Goal: Task Accomplishment & Management: Manage account settings

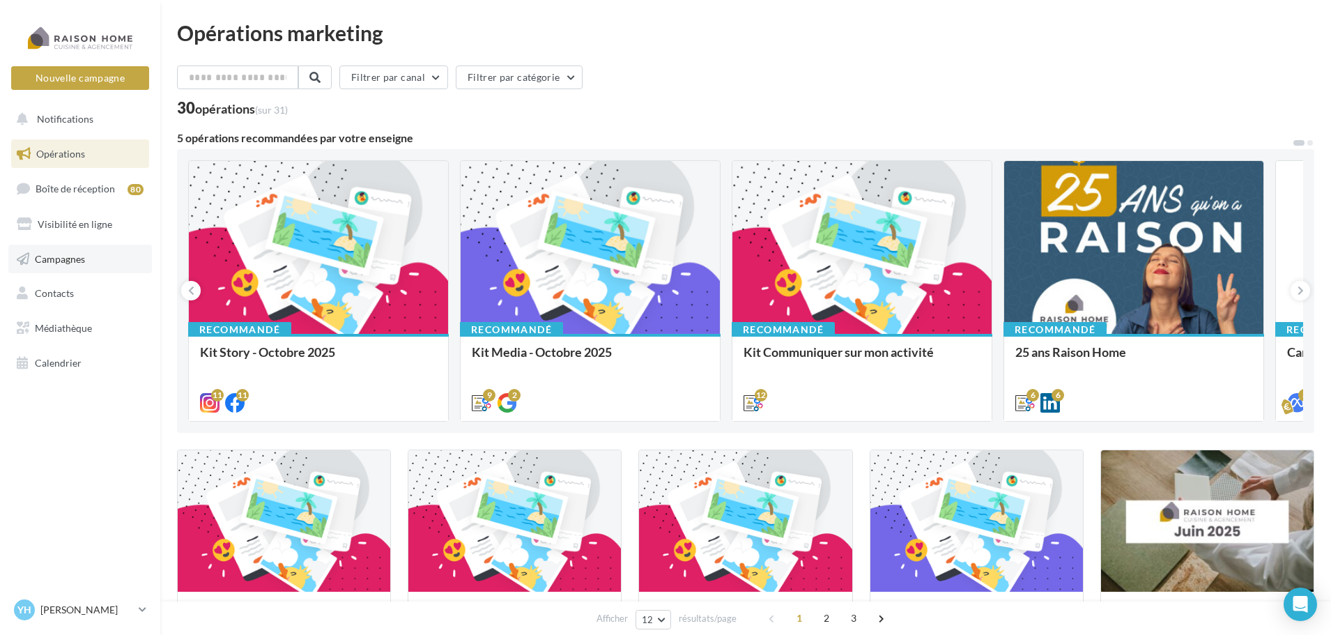
click at [82, 261] on span "Campagnes" at bounding box center [60, 258] width 50 height 12
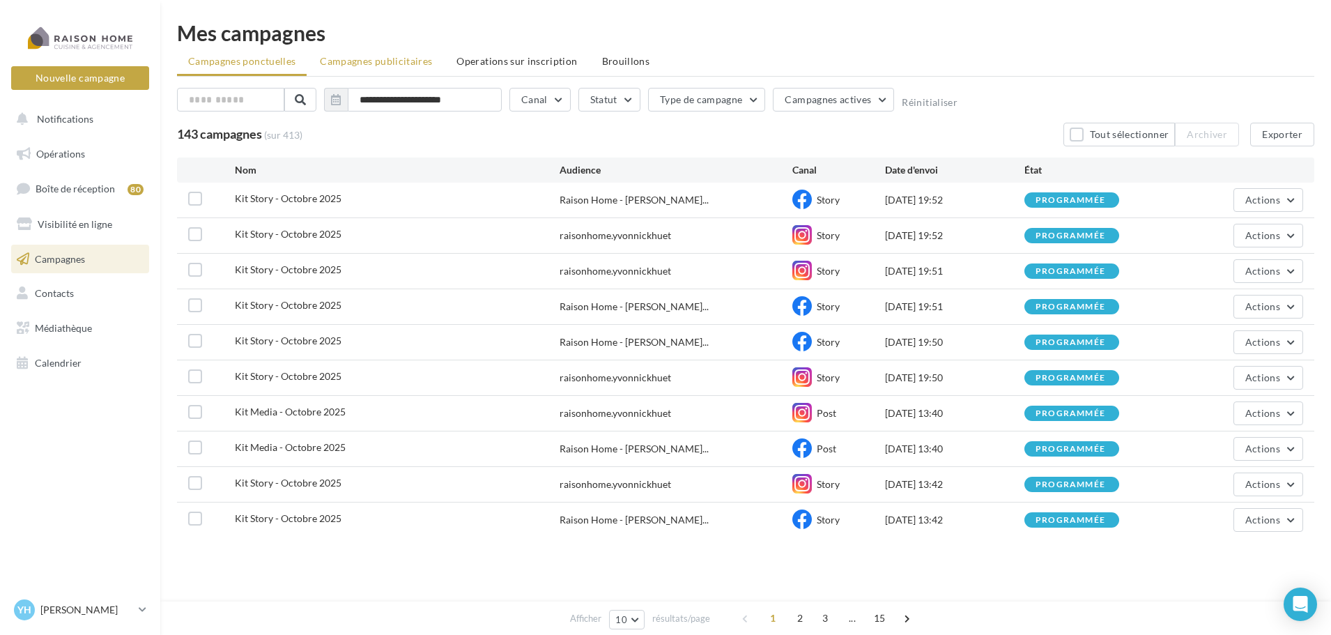
click at [389, 64] on span "Campagnes publicitaires" at bounding box center [376, 61] width 112 height 12
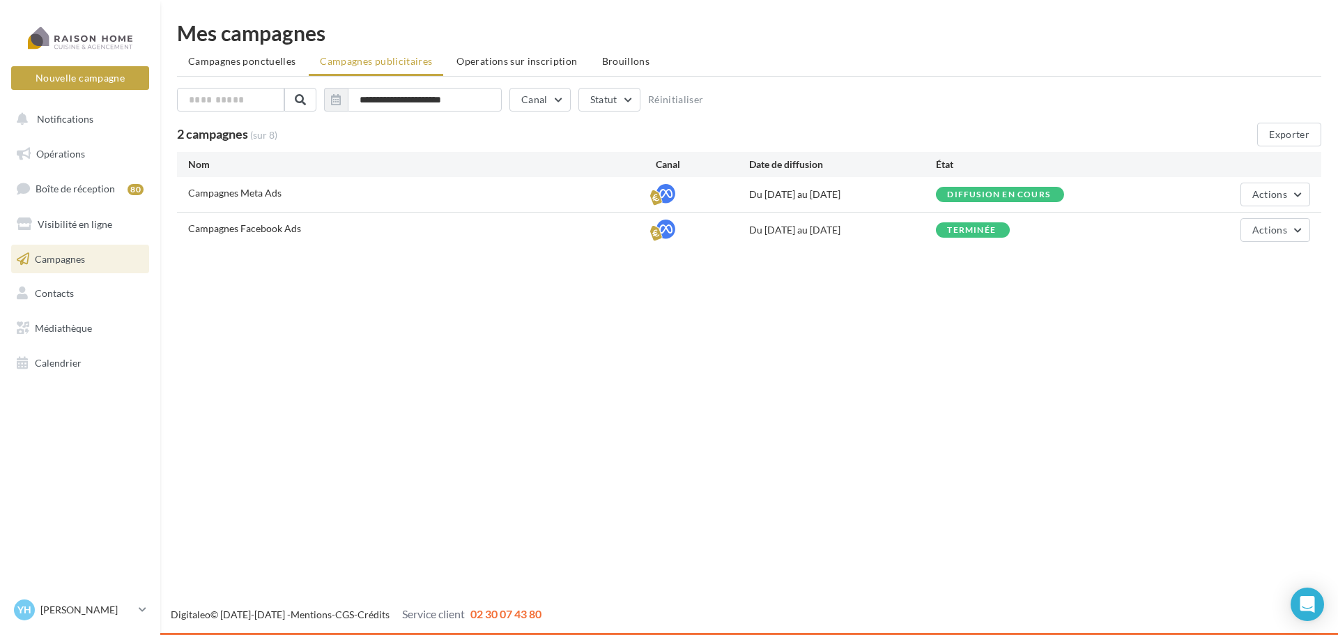
click at [1270, 210] on div "Campagnes Meta Ads Du 20/09/2025 au 19/12/2025 Diffusion en cours Actions" at bounding box center [749, 194] width 1144 height 35
click at [1272, 202] on button "Actions" at bounding box center [1275, 195] width 70 height 24
click at [1240, 226] on button "Éditer" at bounding box center [1240, 227] width 139 height 36
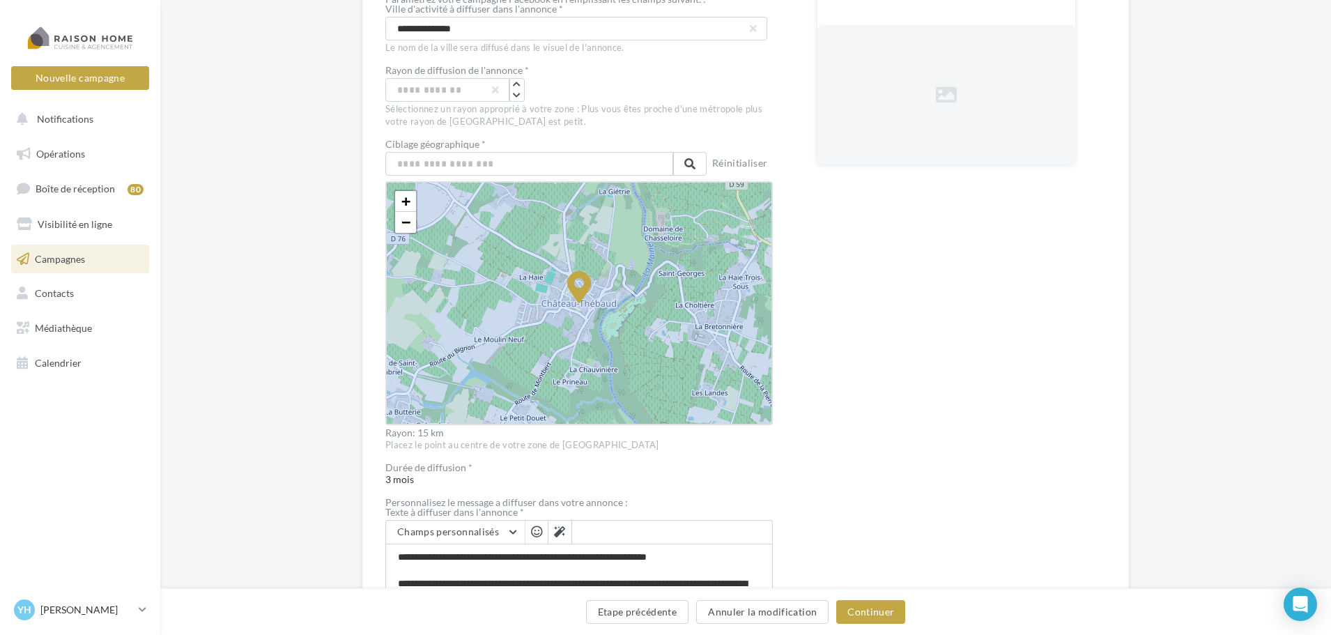
scroll to position [279, 0]
click at [406, 217] on span "−" at bounding box center [405, 221] width 9 height 17
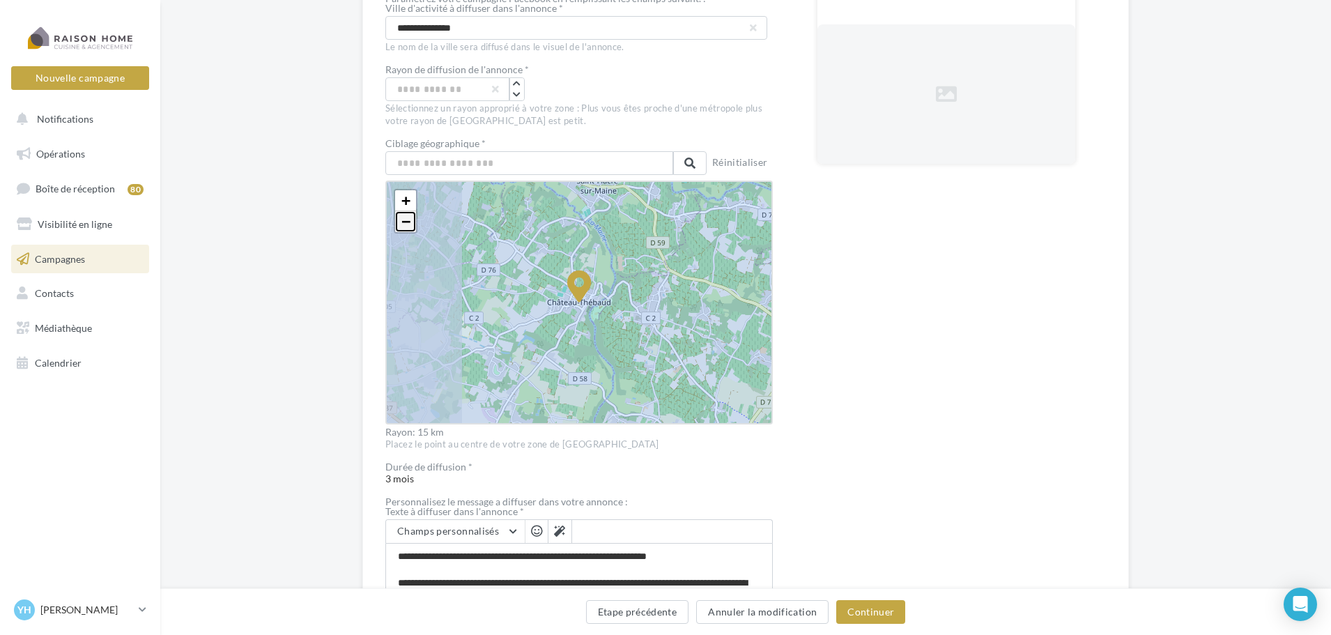
click at [406, 222] on span "−" at bounding box center [405, 221] width 9 height 17
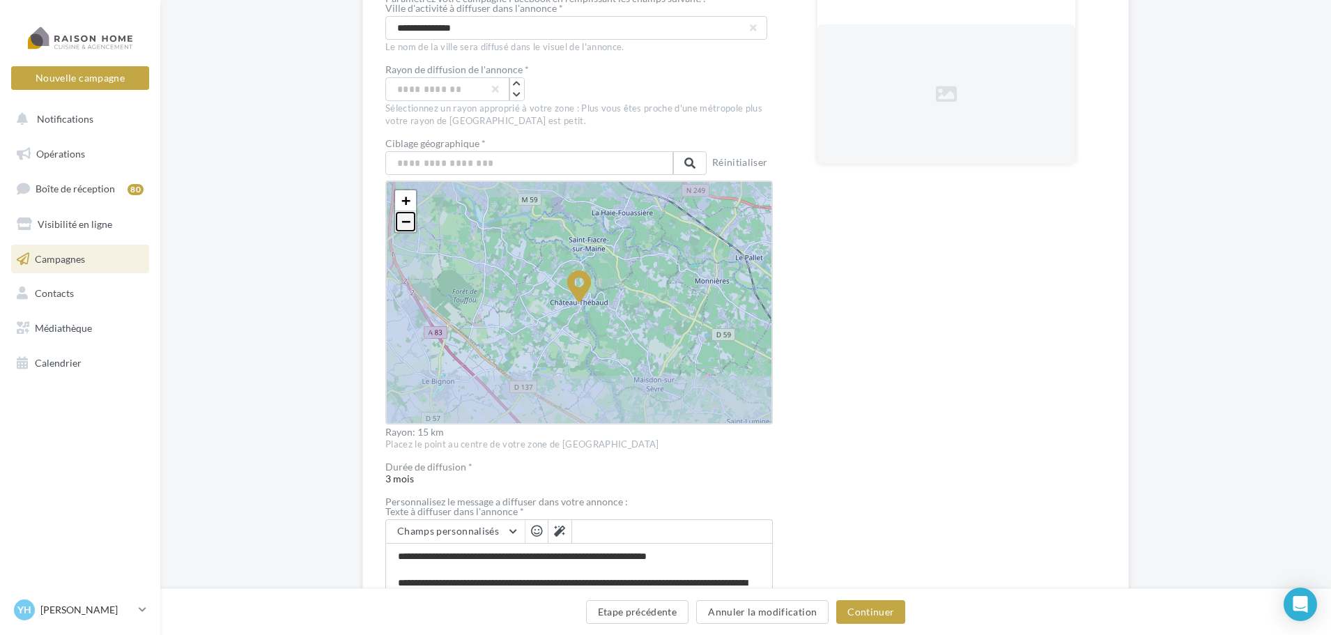
click at [406, 222] on span "−" at bounding box center [405, 221] width 9 height 17
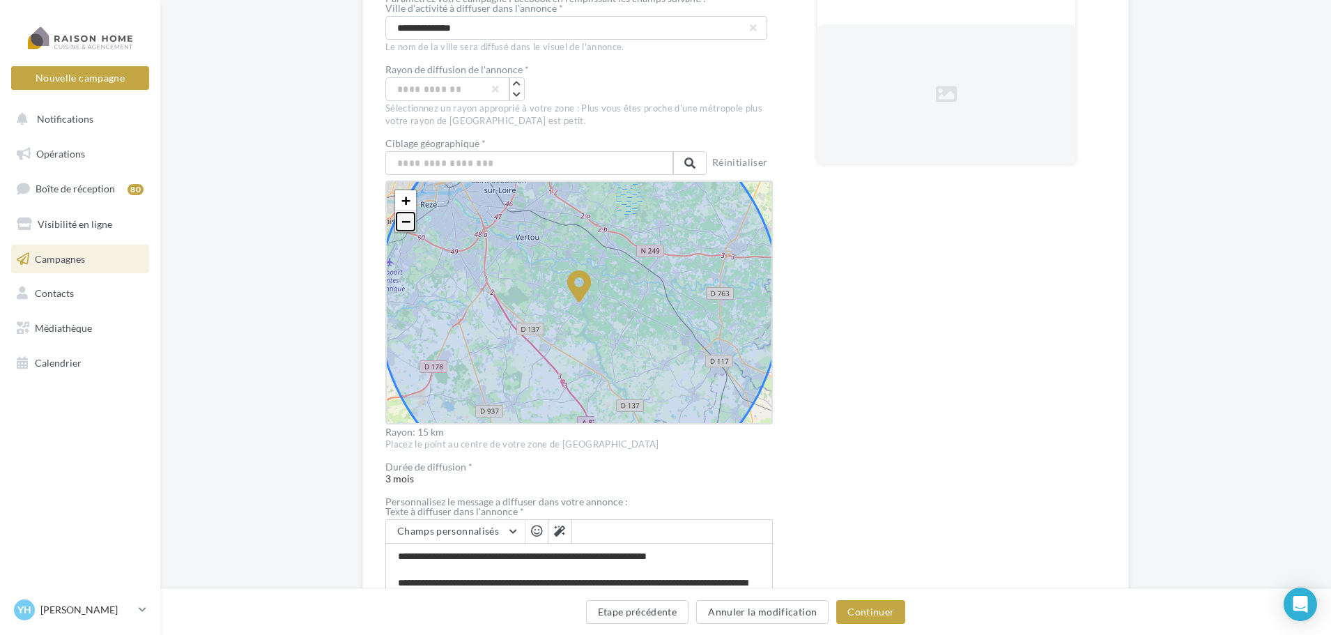
click at [406, 222] on span "−" at bounding box center [405, 221] width 9 height 17
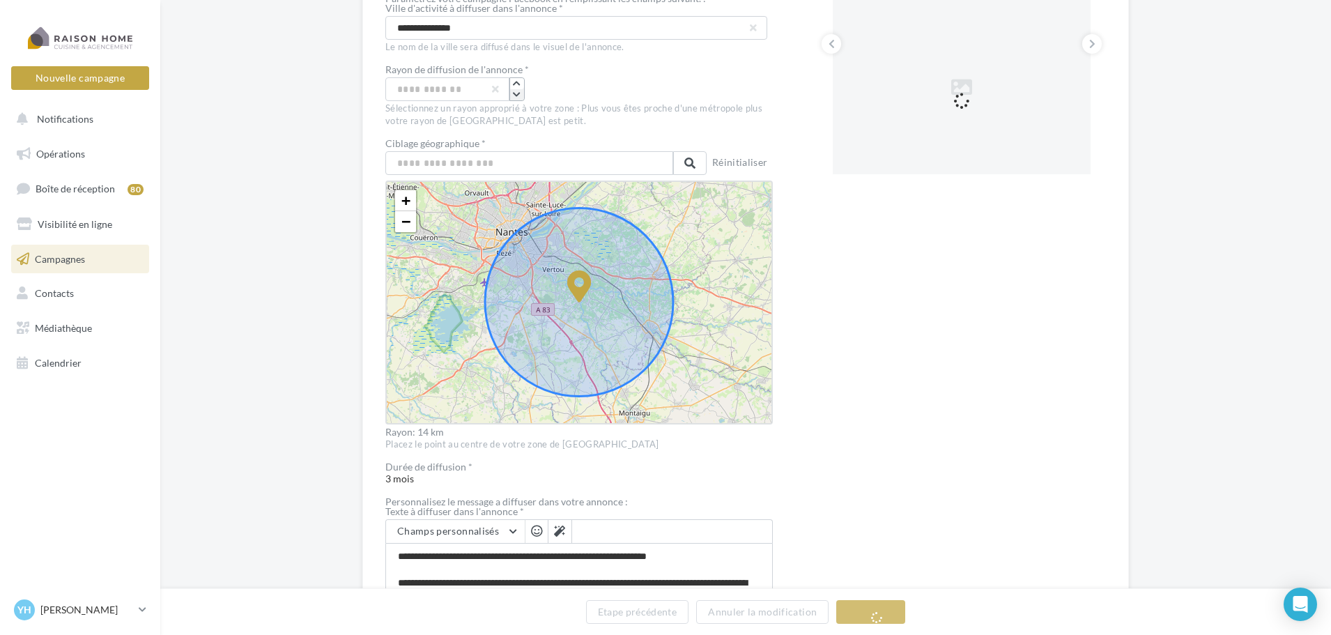
click at [521, 95] on icon "button" at bounding box center [517, 95] width 8 height 8
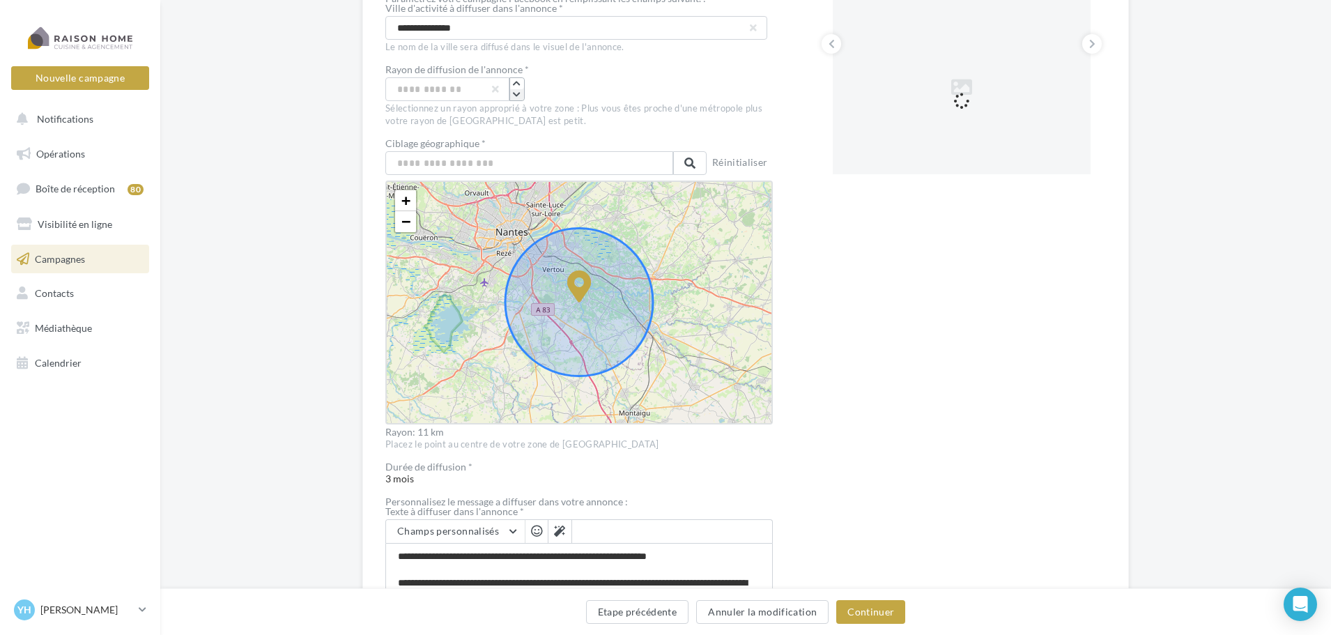
click at [518, 96] on icon "button" at bounding box center [517, 95] width 8 height 8
click at [878, 605] on button "Continuer" at bounding box center [870, 612] width 69 height 24
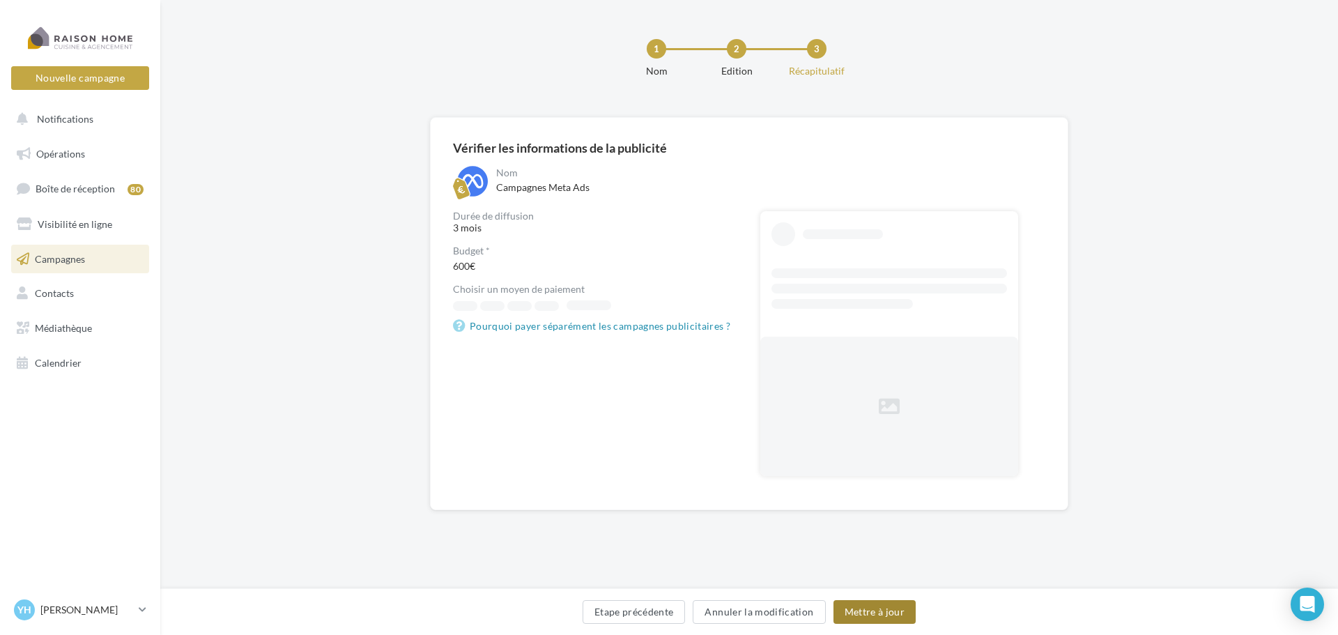
click at [889, 612] on button "Mettre à jour" at bounding box center [874, 612] width 83 height 24
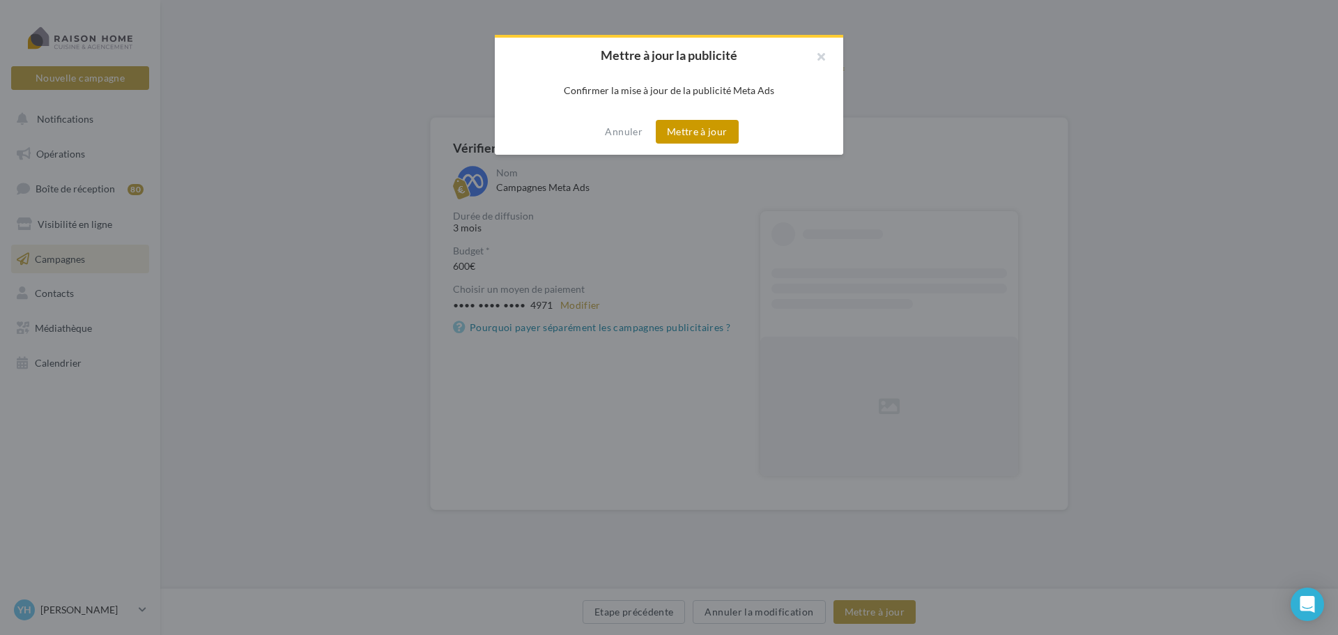
click at [714, 132] on button "Mettre à jour" at bounding box center [697, 132] width 83 height 24
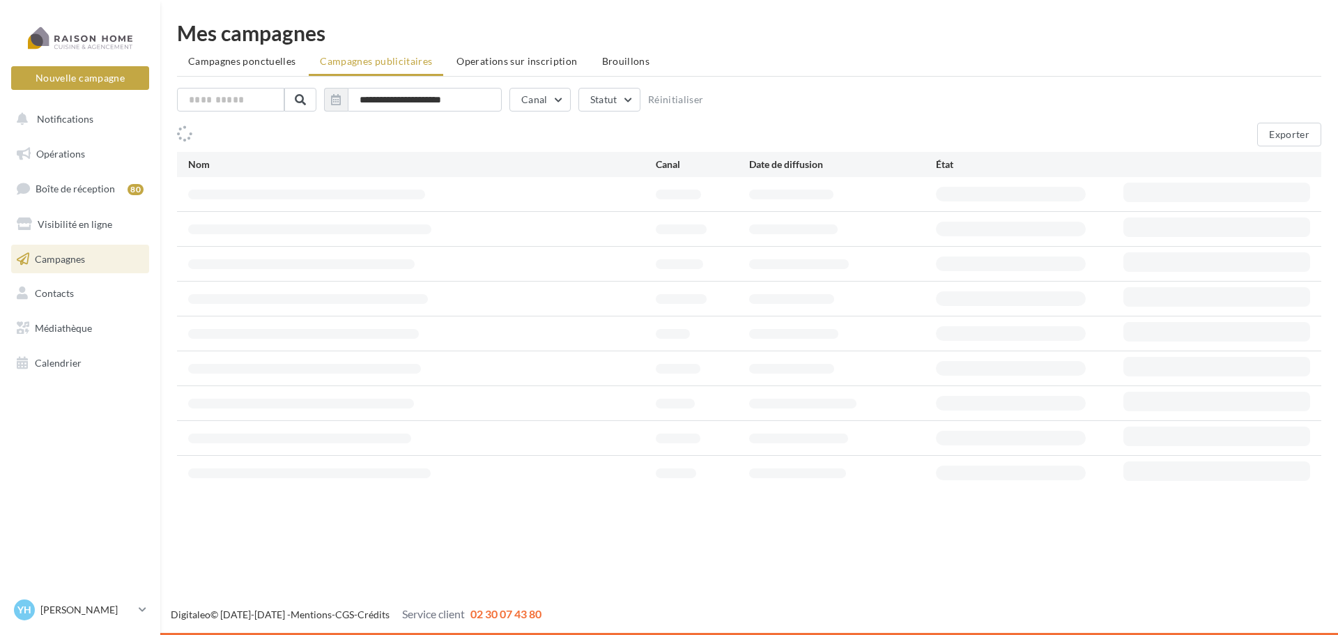
click at [70, 607] on p "[PERSON_NAME]" at bounding box center [86, 610] width 93 height 14
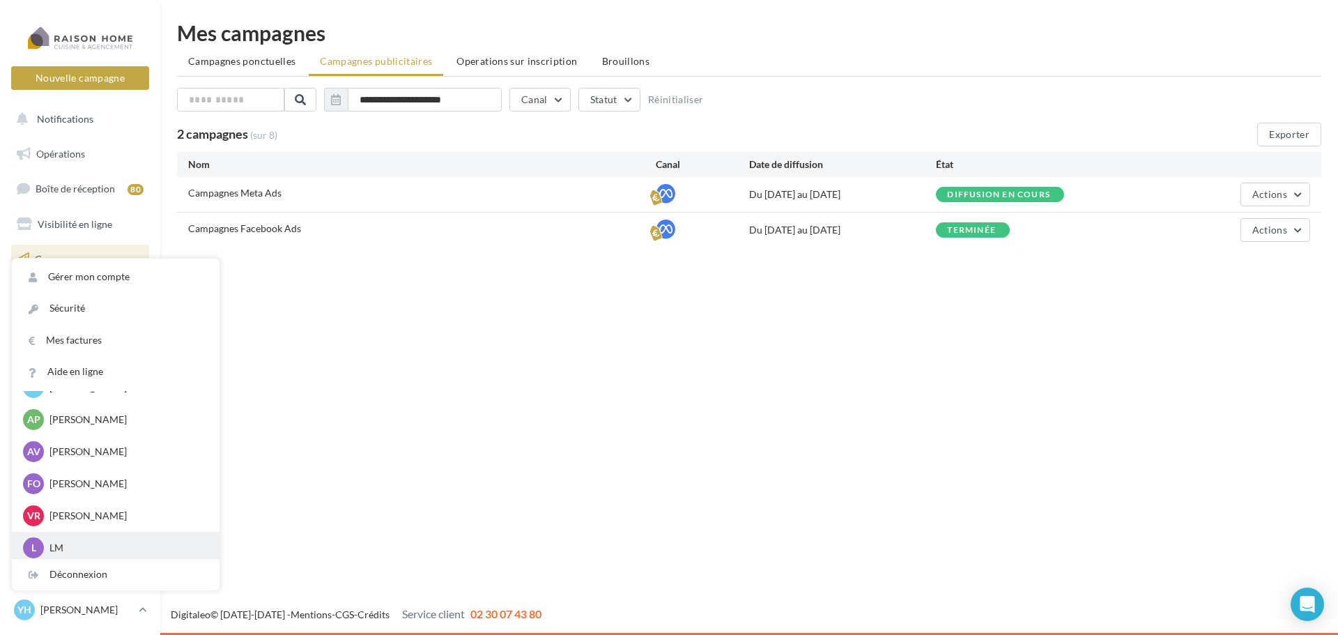
scroll to position [2084, 0]
click at [78, 546] on p "LM" at bounding box center [125, 542] width 153 height 14
